Goal: Information Seeking & Learning: Learn about a topic

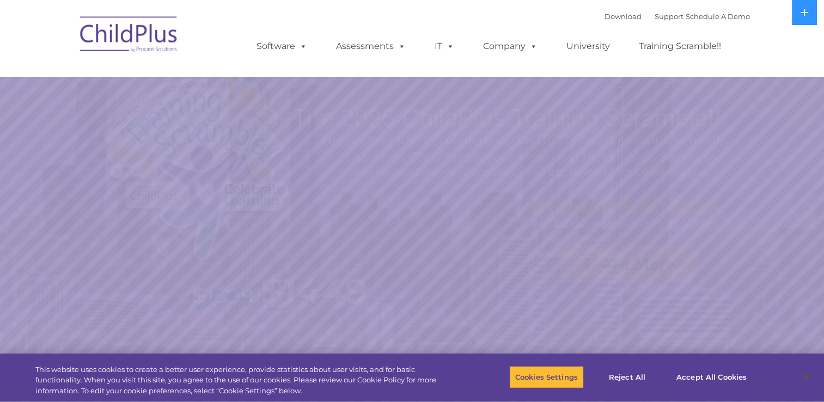
select select "MEDIUM"
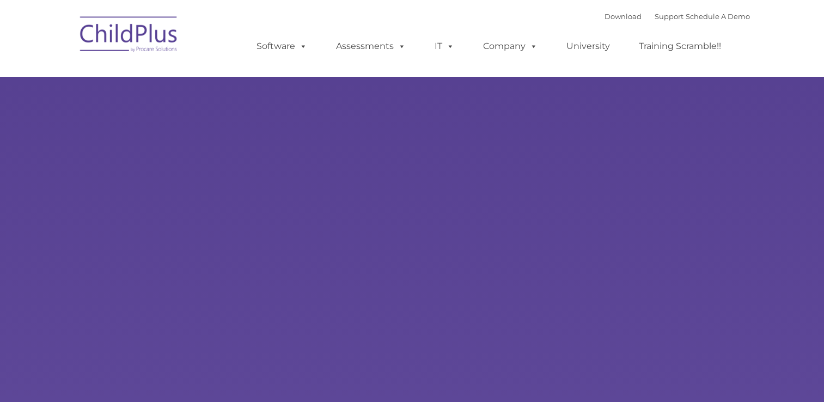
select select "MEDIUM"
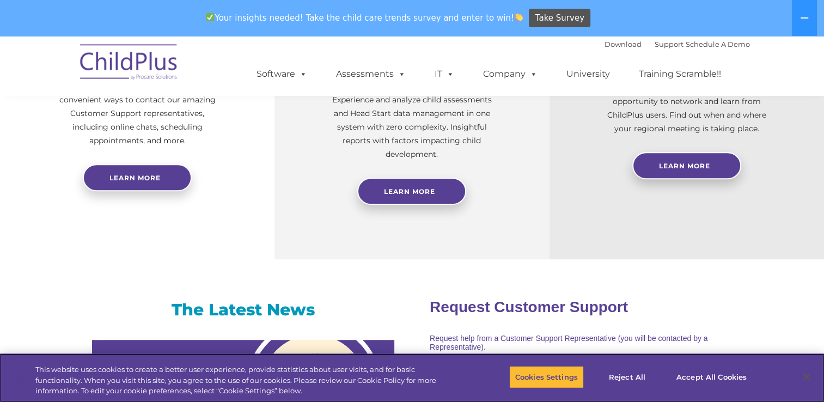
scroll to position [496, 0]
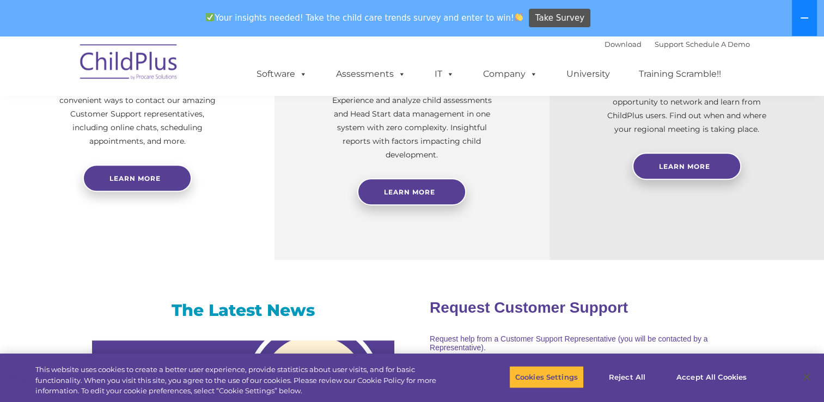
click at [806, 19] on icon at bounding box center [804, 18] width 9 height 9
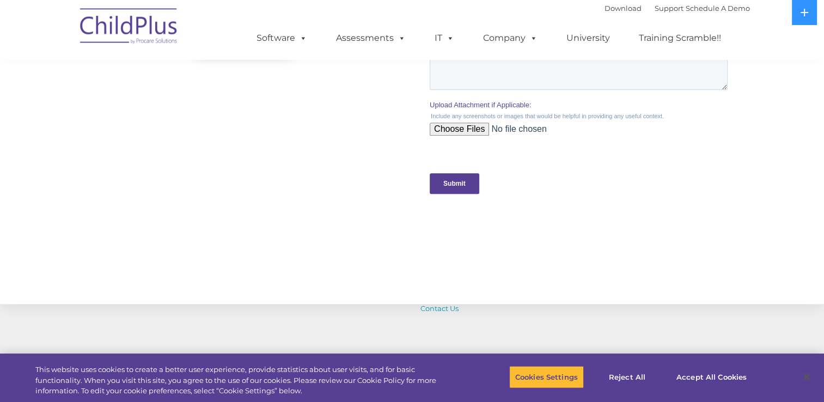
scroll to position [1192, 0]
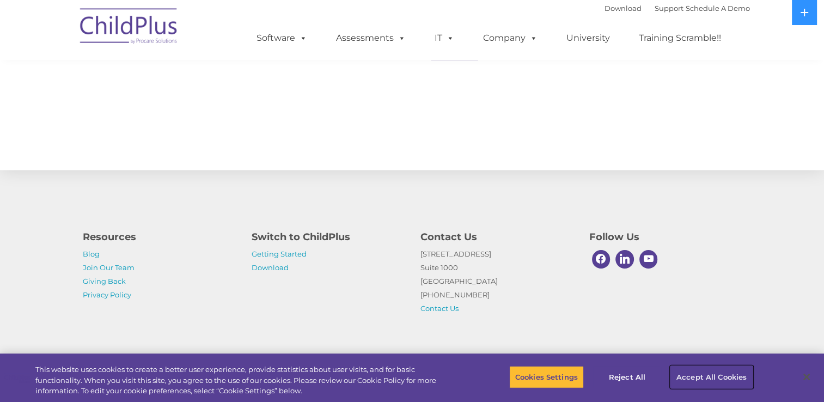
click at [680, 375] on button "Accept All Cookies" at bounding box center [711, 376] width 82 height 23
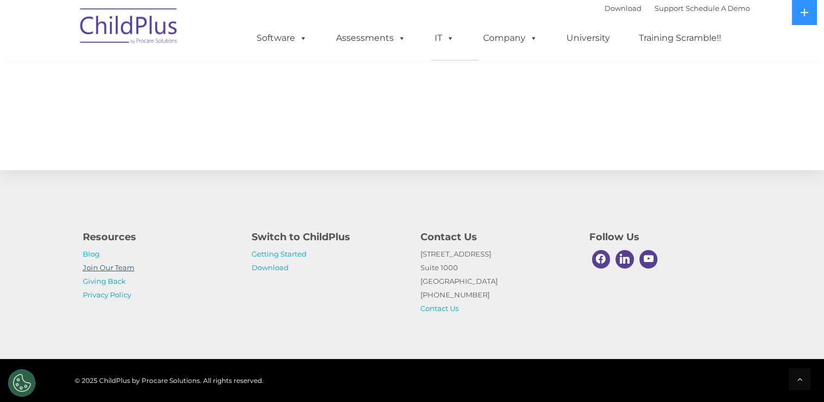
click at [111, 267] on link "Join Our Team" at bounding box center [109, 267] width 52 height 9
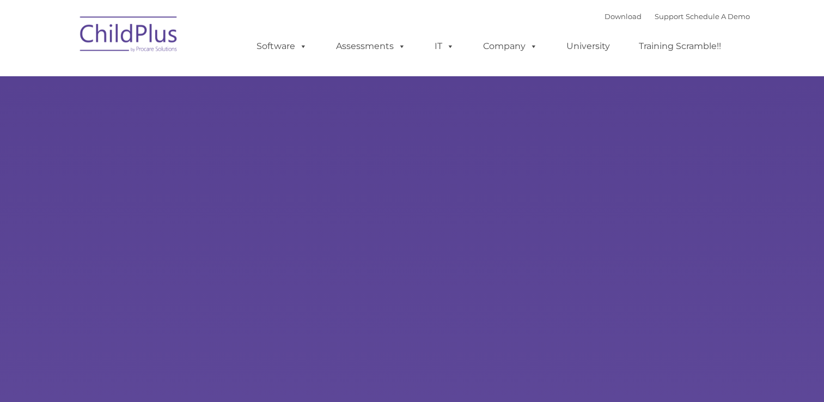
type input ""
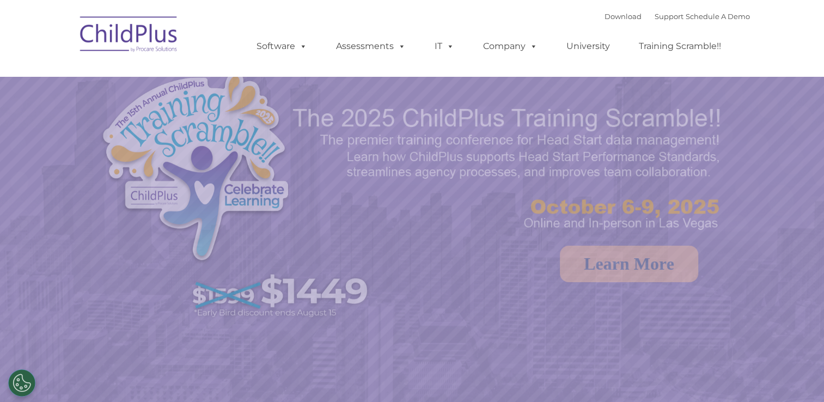
select select "MEDIUM"
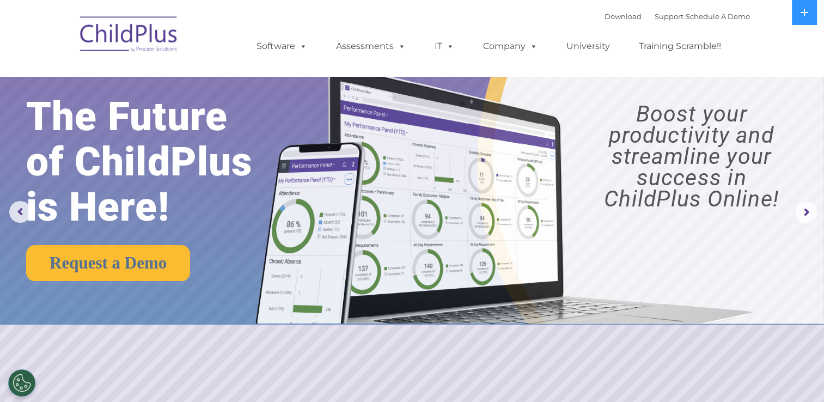
click at [130, 49] on img at bounding box center [129, 36] width 109 height 54
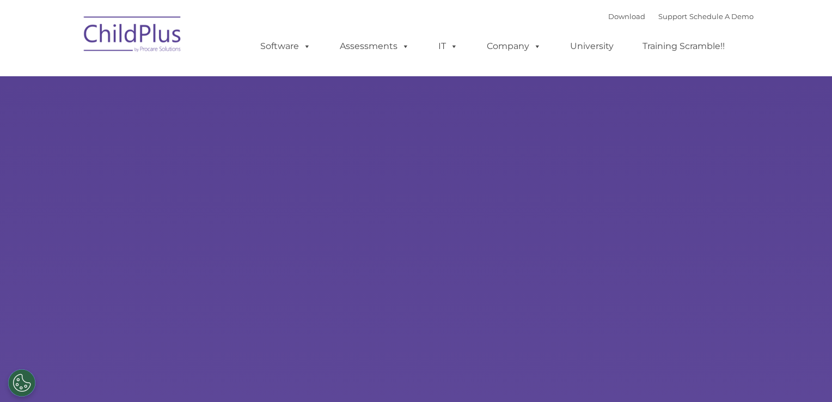
type input ""
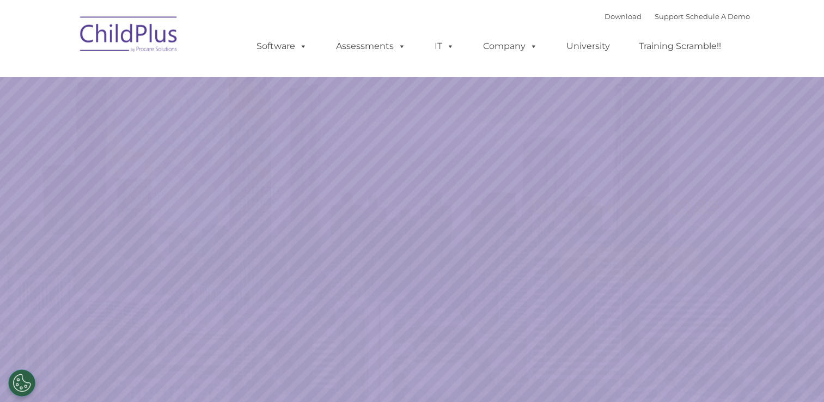
select select "MEDIUM"
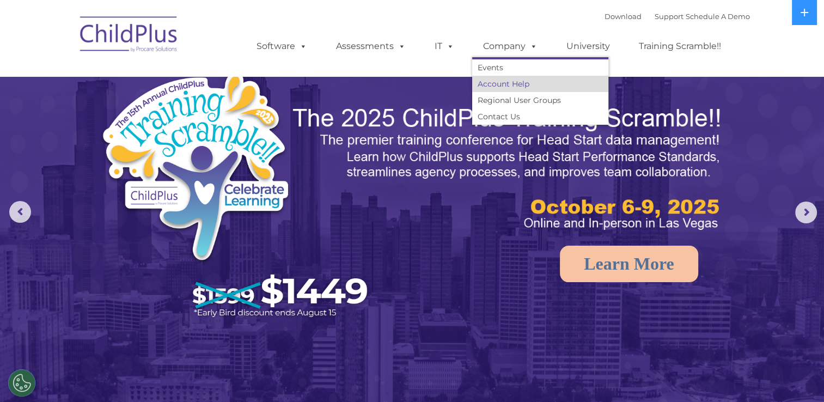
click at [494, 89] on link "Account Help" at bounding box center [540, 84] width 136 height 16
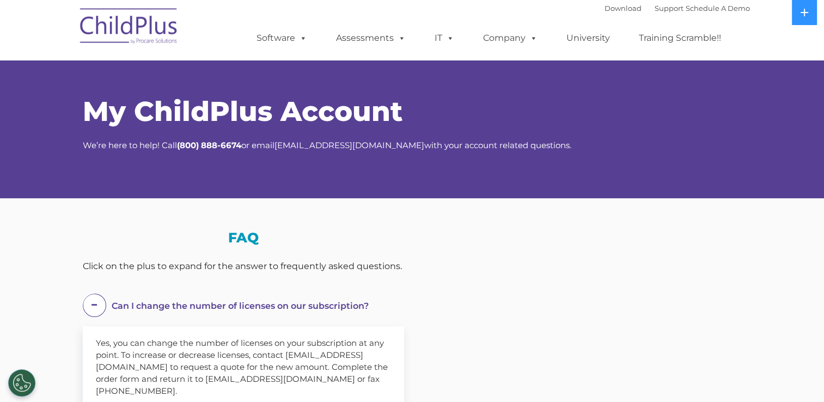
select select "MEDIUM"
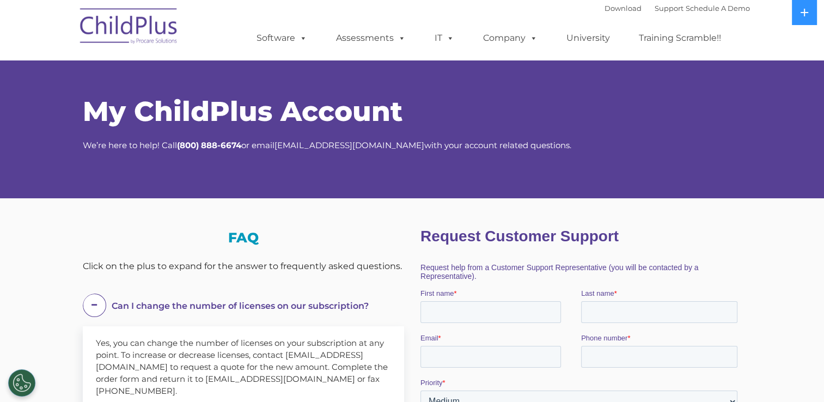
click at [127, 26] on img at bounding box center [129, 28] width 109 height 54
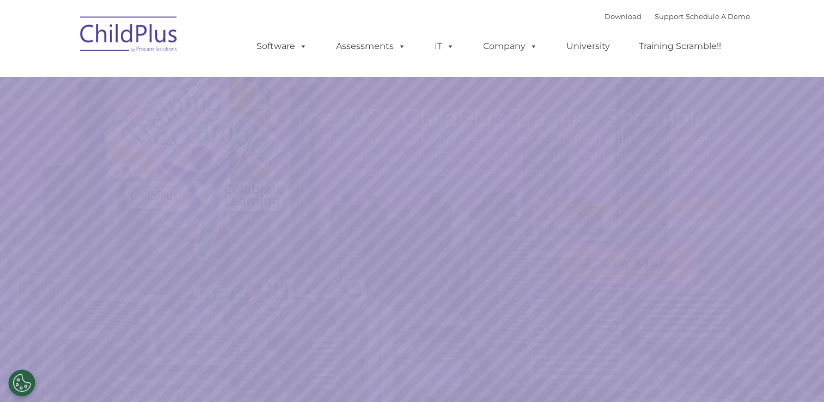
select select "MEDIUM"
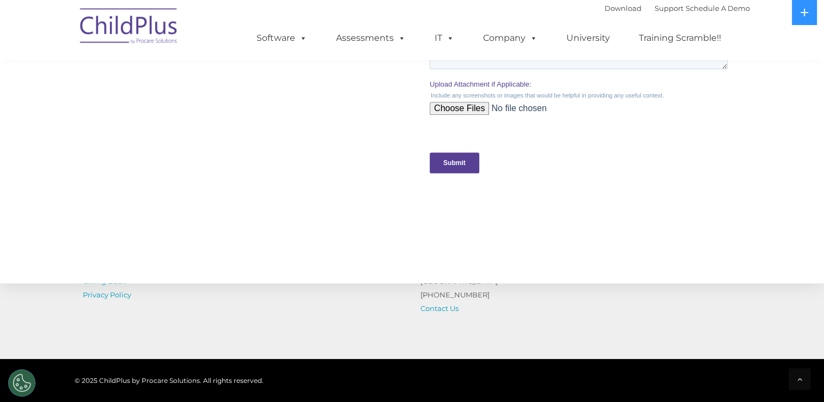
scroll to position [1207, 0]
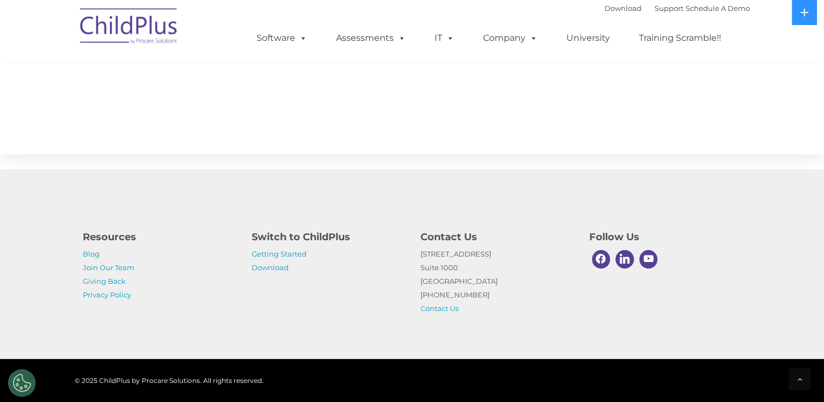
click at [403, 320] on div "Resources Blog Join Our Team Giving Back Privacy Policy Switch to ChildPlus Get…" at bounding box center [412, 264] width 824 height 190
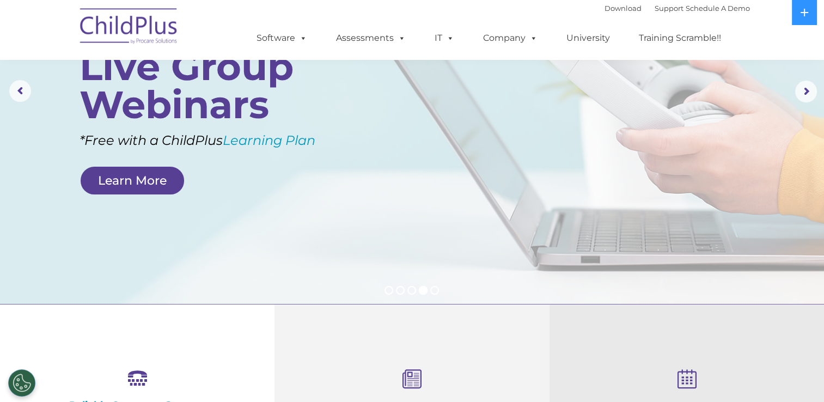
scroll to position [0, 0]
